Goal: Communication & Community: Ask a question

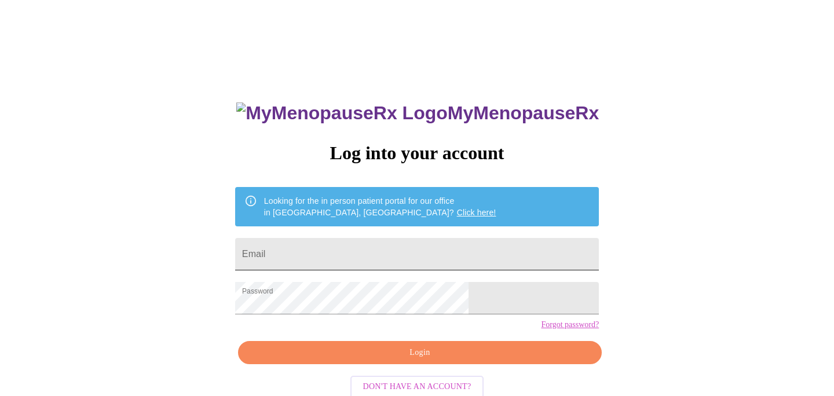
click at [367, 257] on input "Email" at bounding box center [417, 254] width 364 height 32
type input "dvgibbs8@gmail.com"
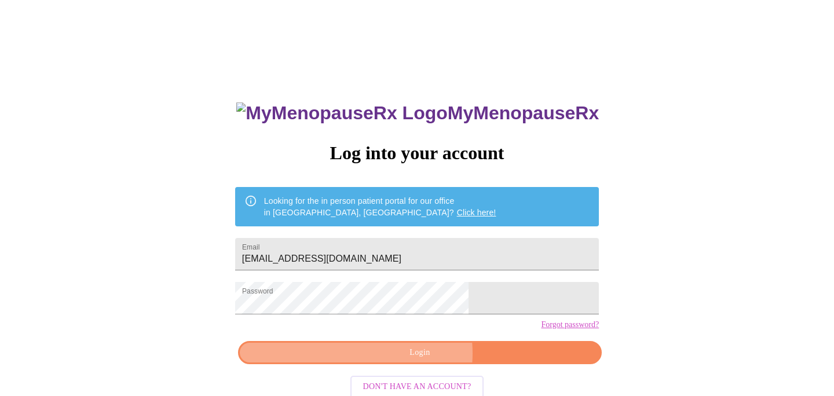
click at [412, 360] on span "Login" at bounding box center [419, 353] width 337 height 14
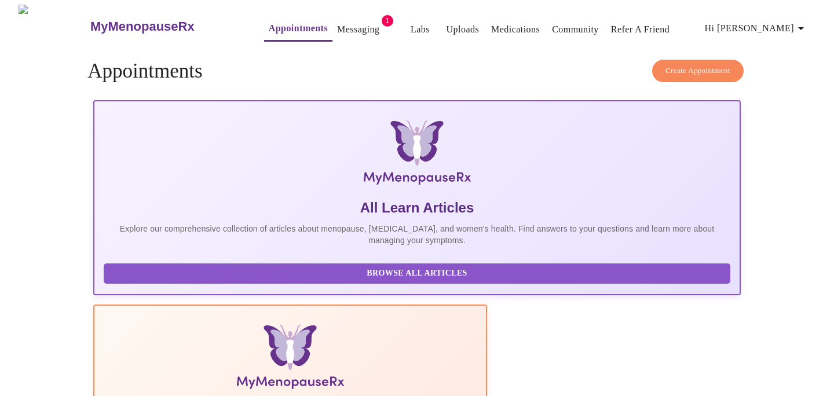
click at [337, 25] on link "Messaging" at bounding box center [358, 29] width 42 height 16
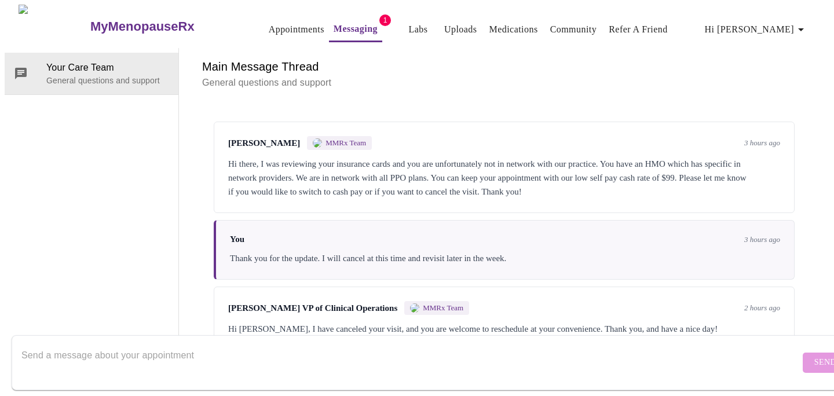
scroll to position [36, 0]
